Goal: Task Accomplishment & Management: Manage account settings

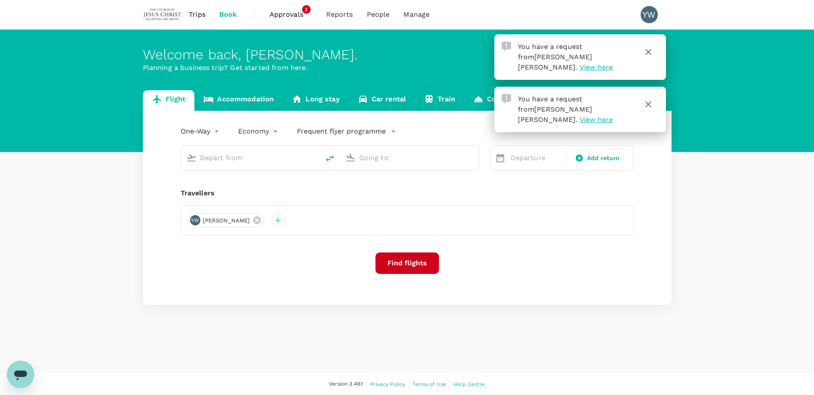
type input "roundtrip"
type input "Kuala Lumpur Intl ([GEOGRAPHIC_DATA])"
type input "[PERSON_NAME] Intl (DMK)"
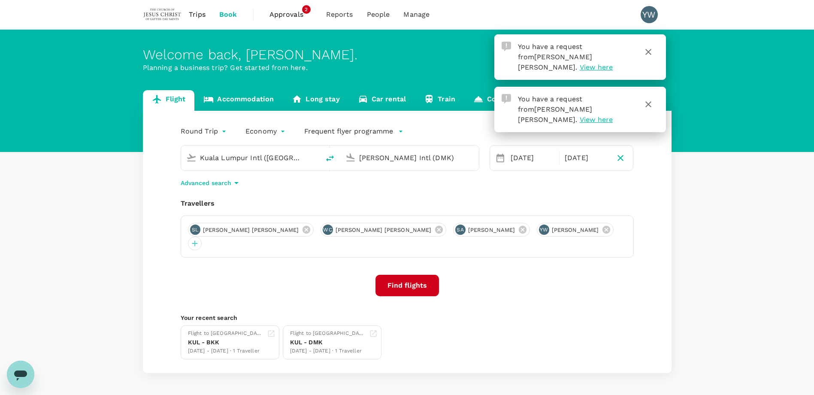
click at [606, 63] on span "View here" at bounding box center [596, 67] width 33 height 8
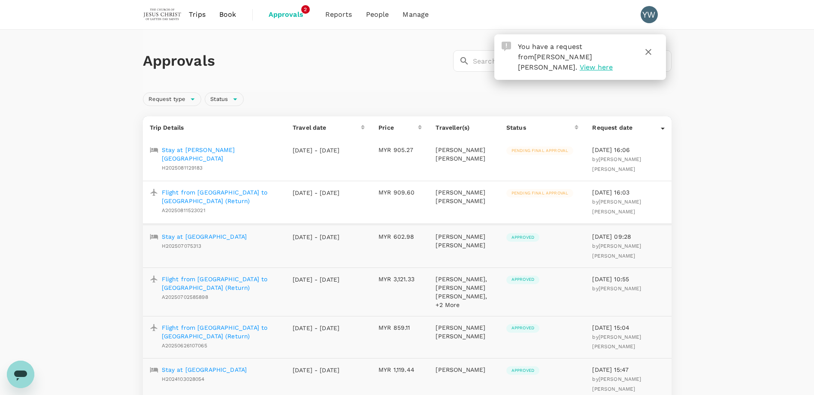
click at [226, 189] on p "Flight from [GEOGRAPHIC_DATA] to [GEOGRAPHIC_DATA] (Return)" at bounding box center [221, 196] width 118 height 17
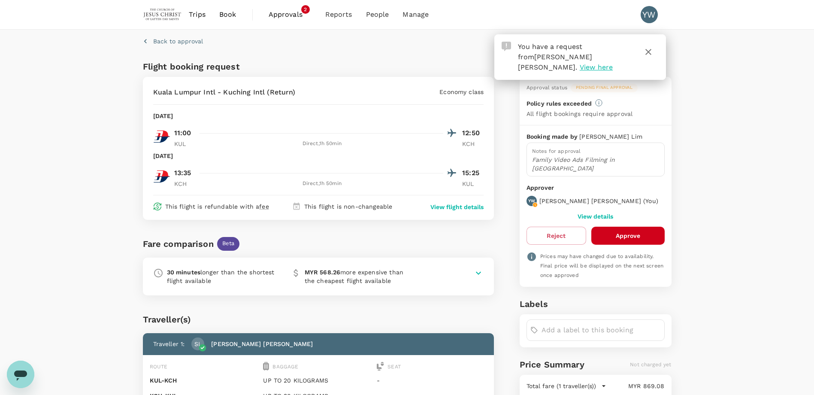
click at [645, 231] on button "Approve" at bounding box center [627, 236] width 73 height 18
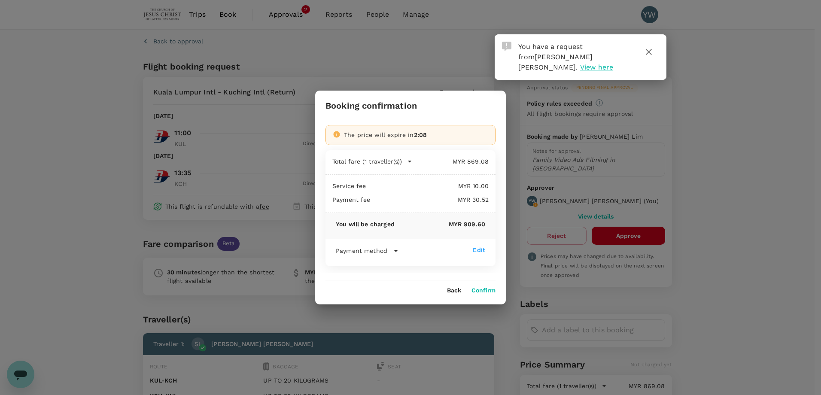
click at [397, 252] on icon at bounding box center [396, 250] width 10 height 10
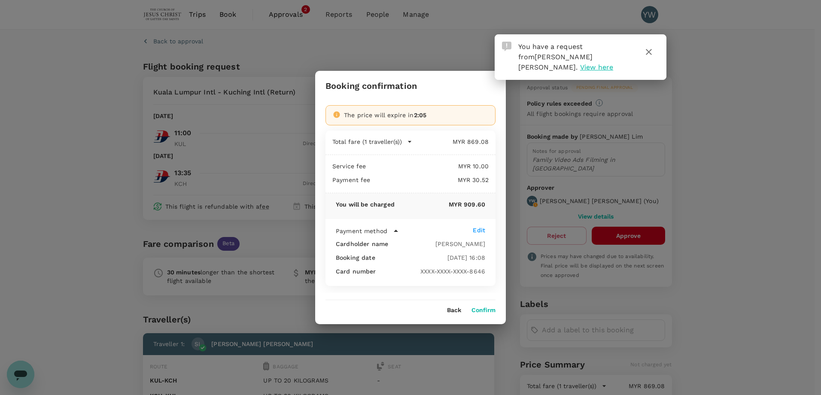
click at [486, 311] on button "Confirm" at bounding box center [483, 310] width 24 height 7
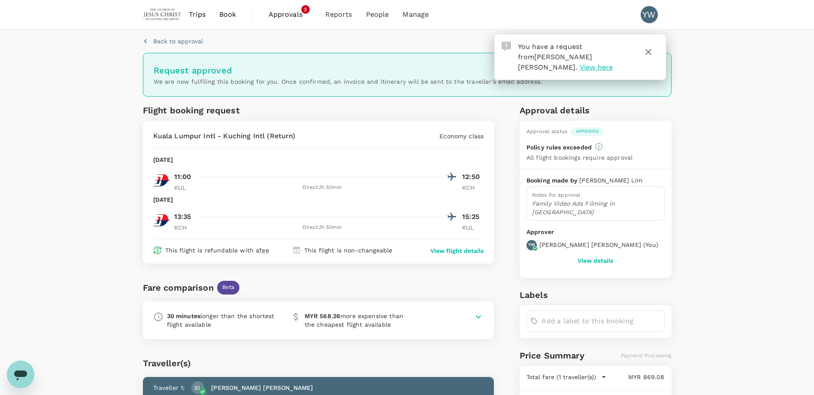
click at [649, 51] on icon "button" at bounding box center [648, 52] width 10 height 10
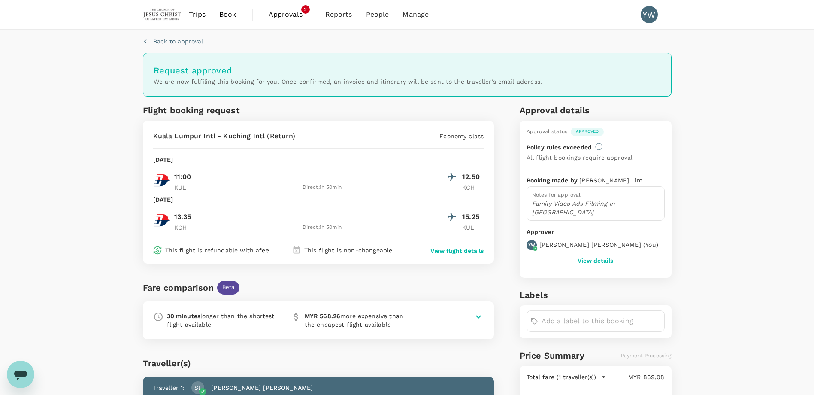
click at [726, 157] on div "Back to approval Request approved We are now fulfiling this booking for you. On…" at bounding box center [407, 292] width 814 height 524
click at [291, 11] on span "Approvals" at bounding box center [290, 14] width 43 height 10
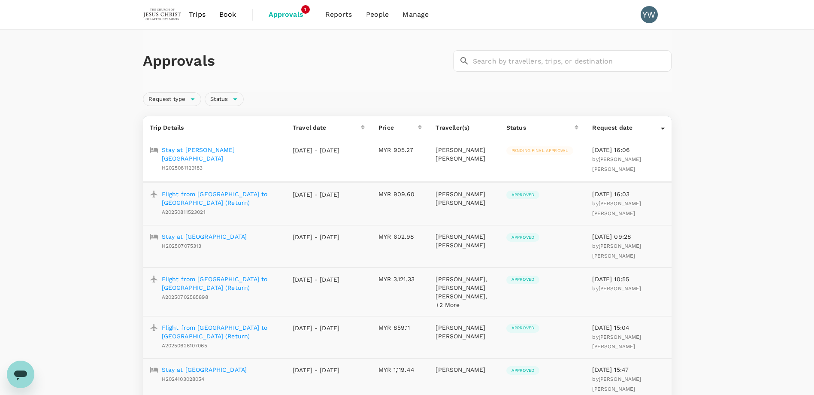
click at [214, 150] on p "Stay at [PERSON_NAME][GEOGRAPHIC_DATA]" at bounding box center [221, 153] width 118 height 17
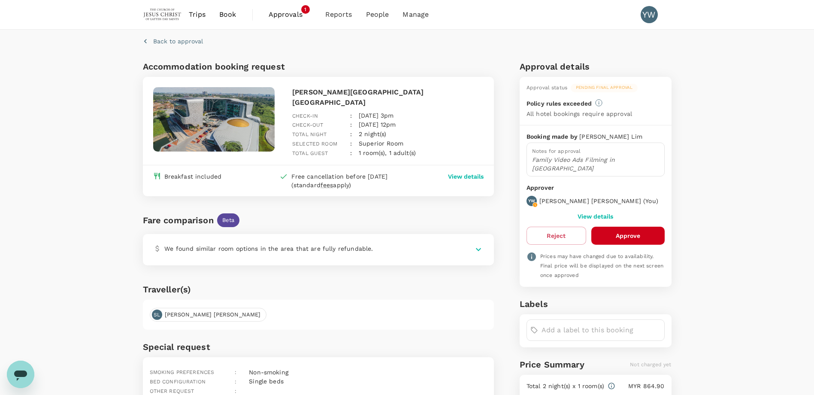
click at [636, 228] on button "Approve" at bounding box center [627, 236] width 73 height 18
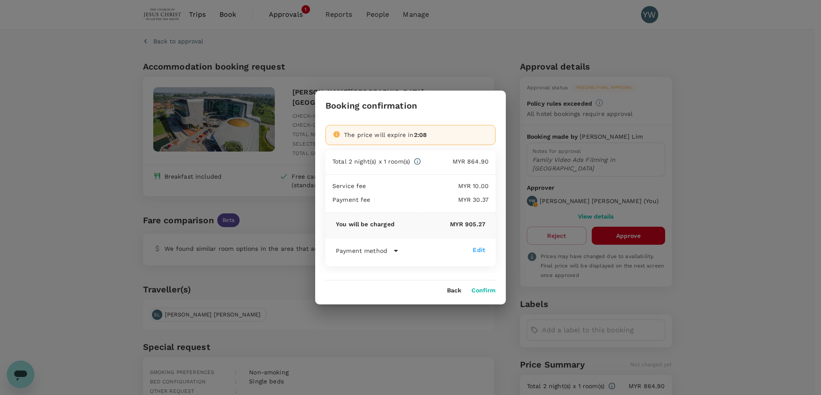
click at [479, 291] on button "Confirm" at bounding box center [483, 290] width 24 height 7
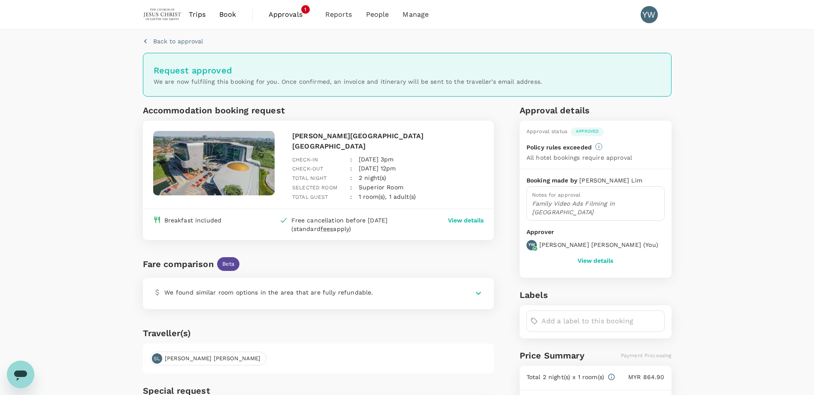
click at [291, 14] on span "Approvals" at bounding box center [290, 14] width 43 height 10
